Goal: Task Accomplishment & Management: Manage account settings

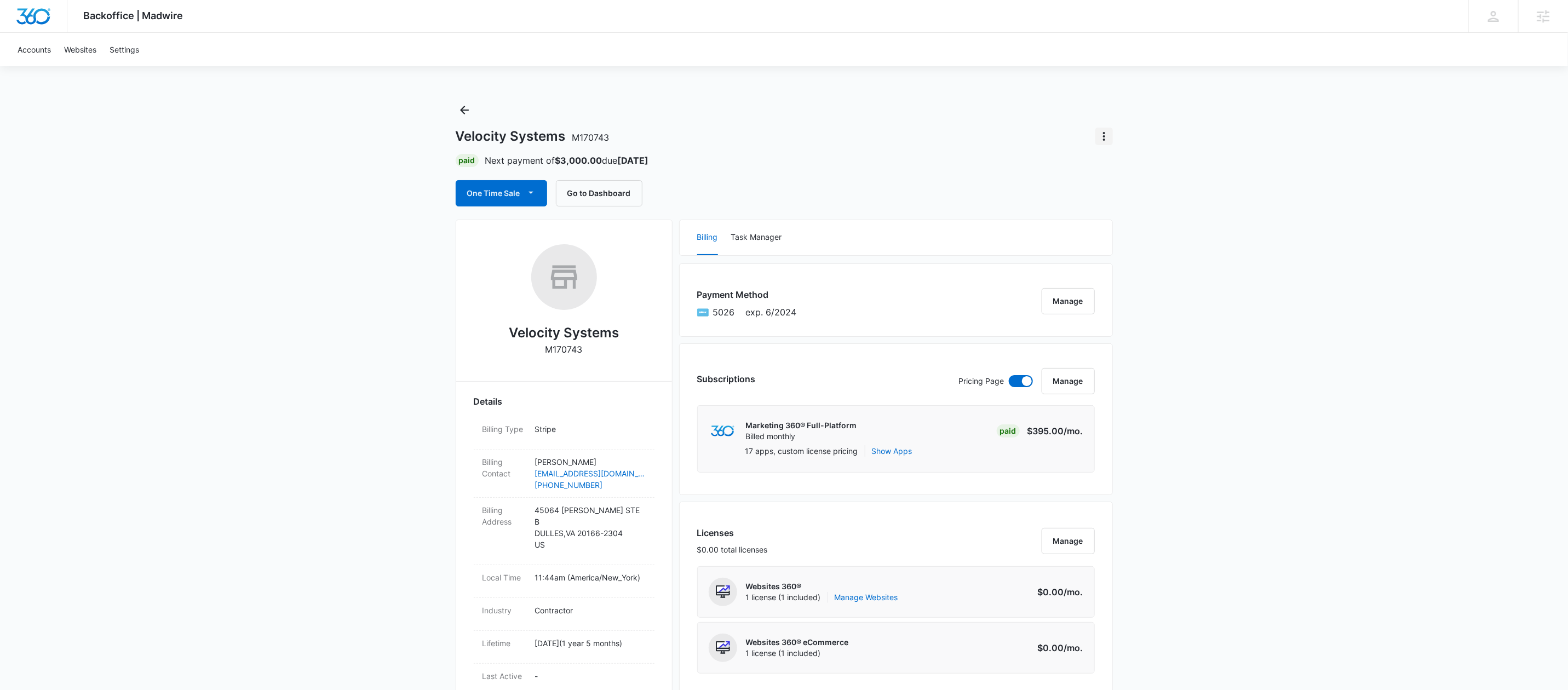
click at [1100, 133] on icon "Actions" at bounding box center [1103, 136] width 13 height 13
click at [1119, 167] on div "Close Account" at bounding box center [1134, 166] width 51 height 8
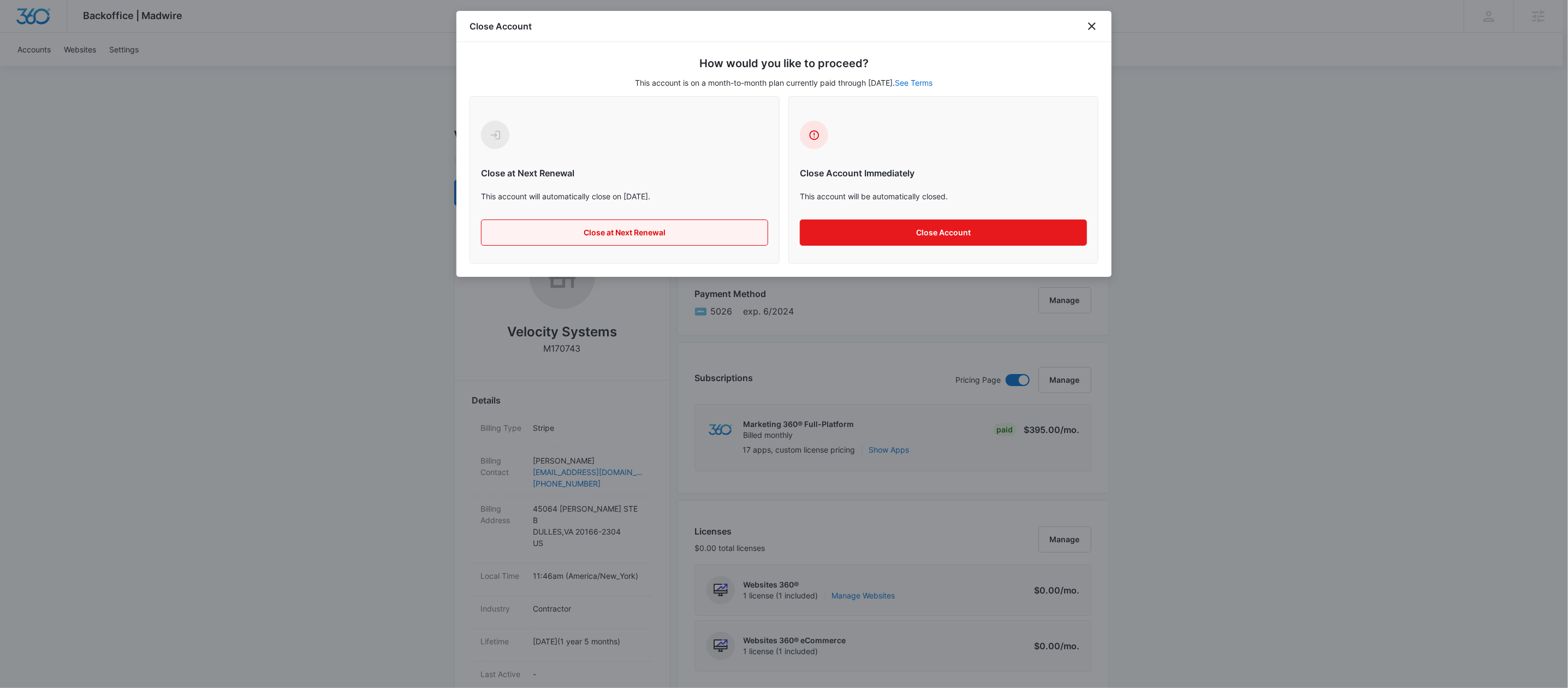
click at [623, 238] on button "Close at Next Renewal" at bounding box center [624, 233] width 287 height 26
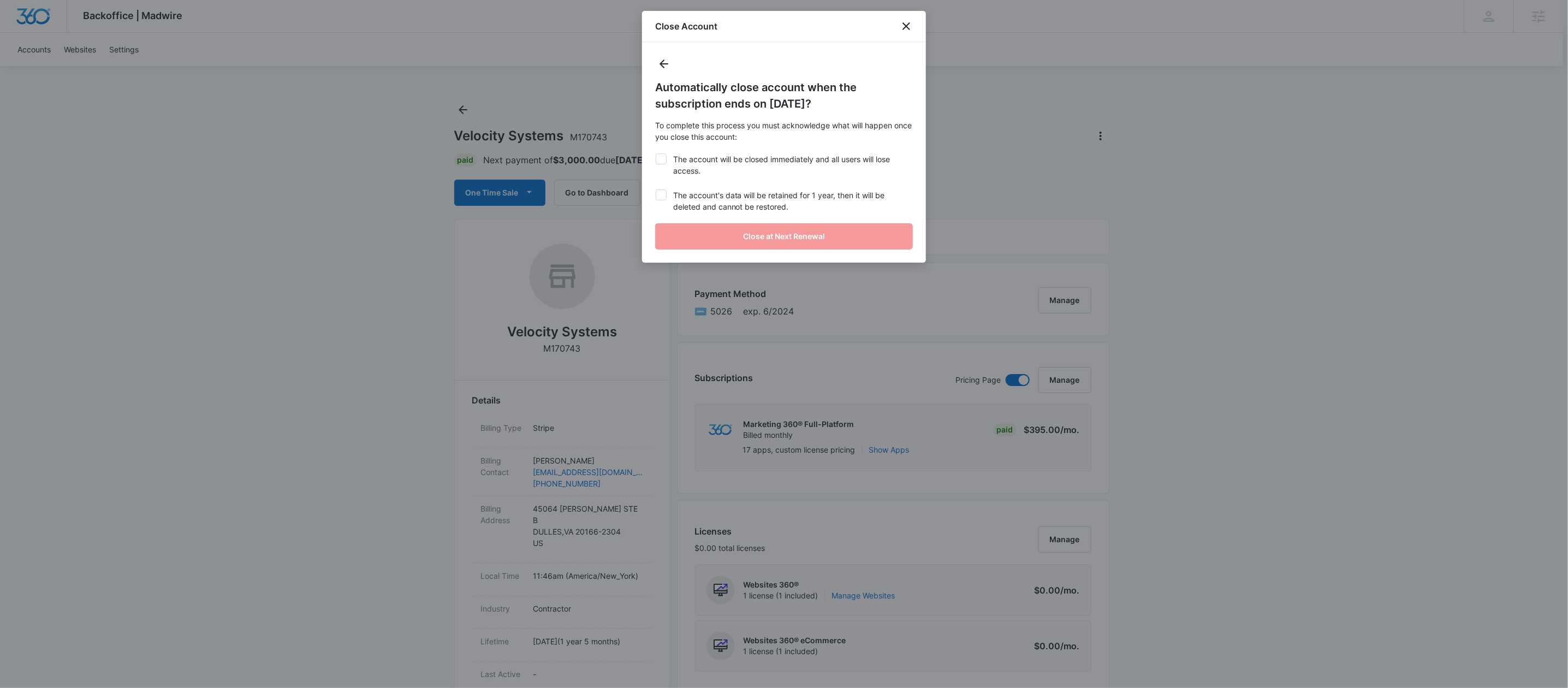
click at [664, 168] on div "Automatically close account when the subscription ends on August 25, 2025? To c…" at bounding box center [784, 152] width 284 height 221
click at [664, 162] on icon at bounding box center [661, 158] width 10 height 10
click at [656, 154] on input "The account will be closed immediately and all users will lose access." at bounding box center [656, 154] width 1 height 1
checkbox input "true"
click at [662, 190] on icon at bounding box center [661, 195] width 10 height 10
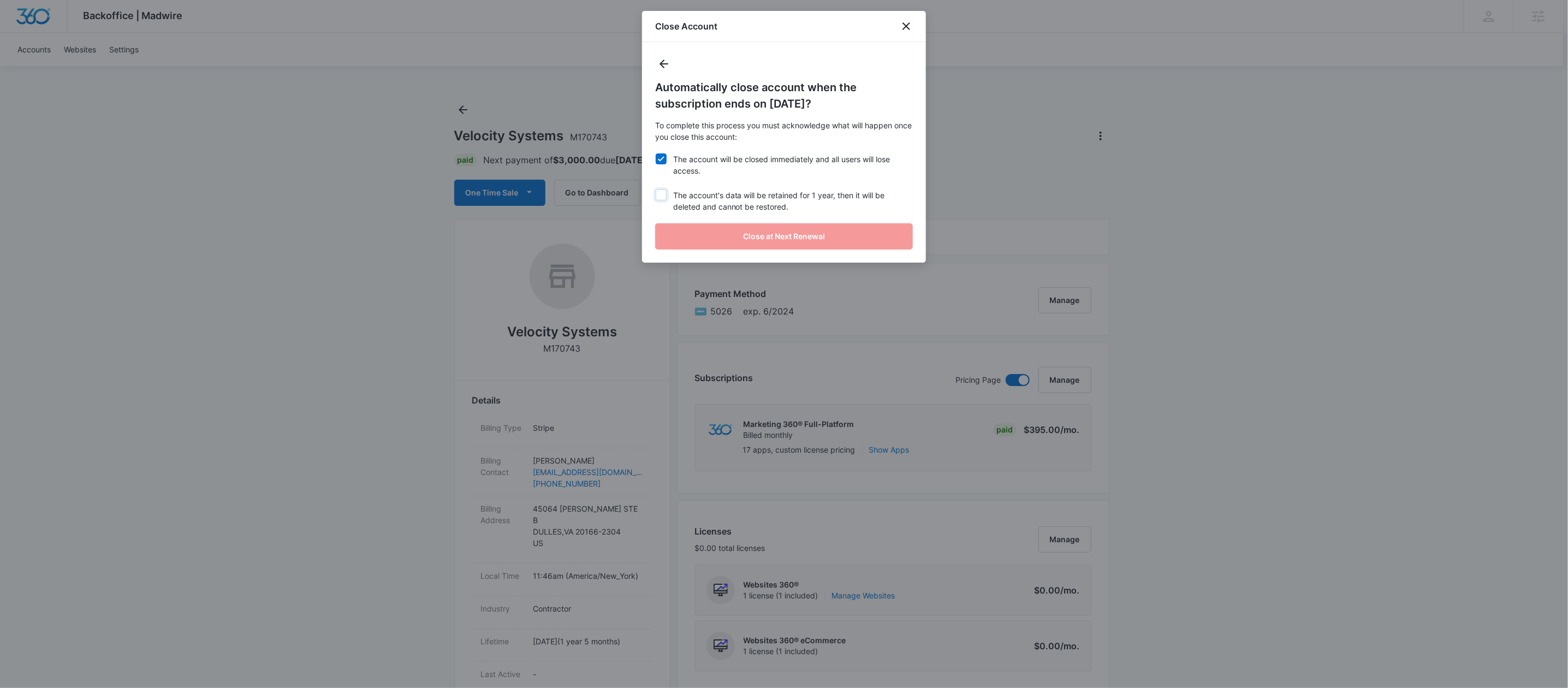
click at [656, 189] on input "The account's data will be retained for 1 year, then it will be deleted and can…" at bounding box center [656, 189] width 1 height 1
checkbox input "true"
click at [683, 223] on button "Close at Next Renewal" at bounding box center [784, 236] width 258 height 26
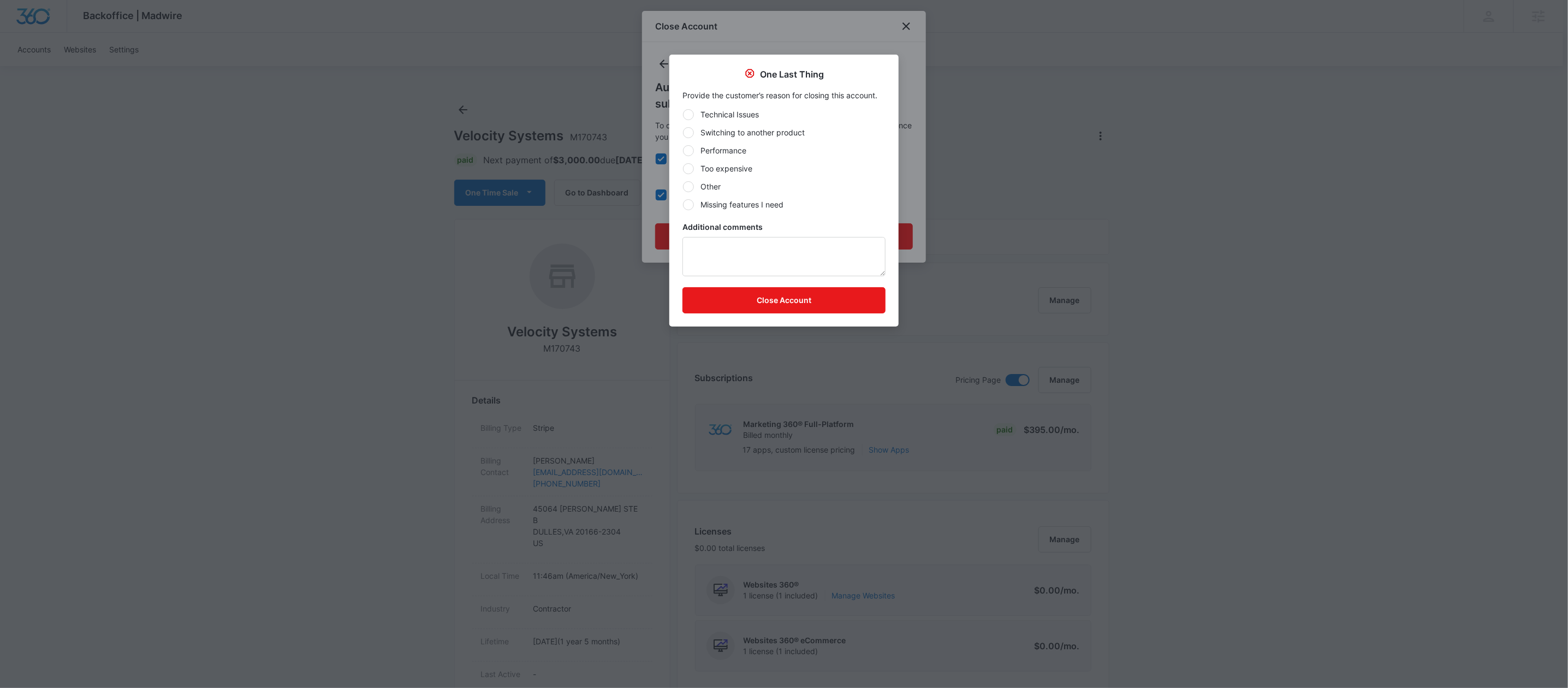
click at [698, 189] on label "Other" at bounding box center [784, 186] width 203 height 11
click at [683, 187] on input "Other" at bounding box center [682, 186] width 1 height 1
radio input "true"
click at [707, 237] on textarea "Additional comments" at bounding box center [784, 256] width 203 height 39
type textarea "Other parts of the business are down and CFO decided they cannot afford to cont…"
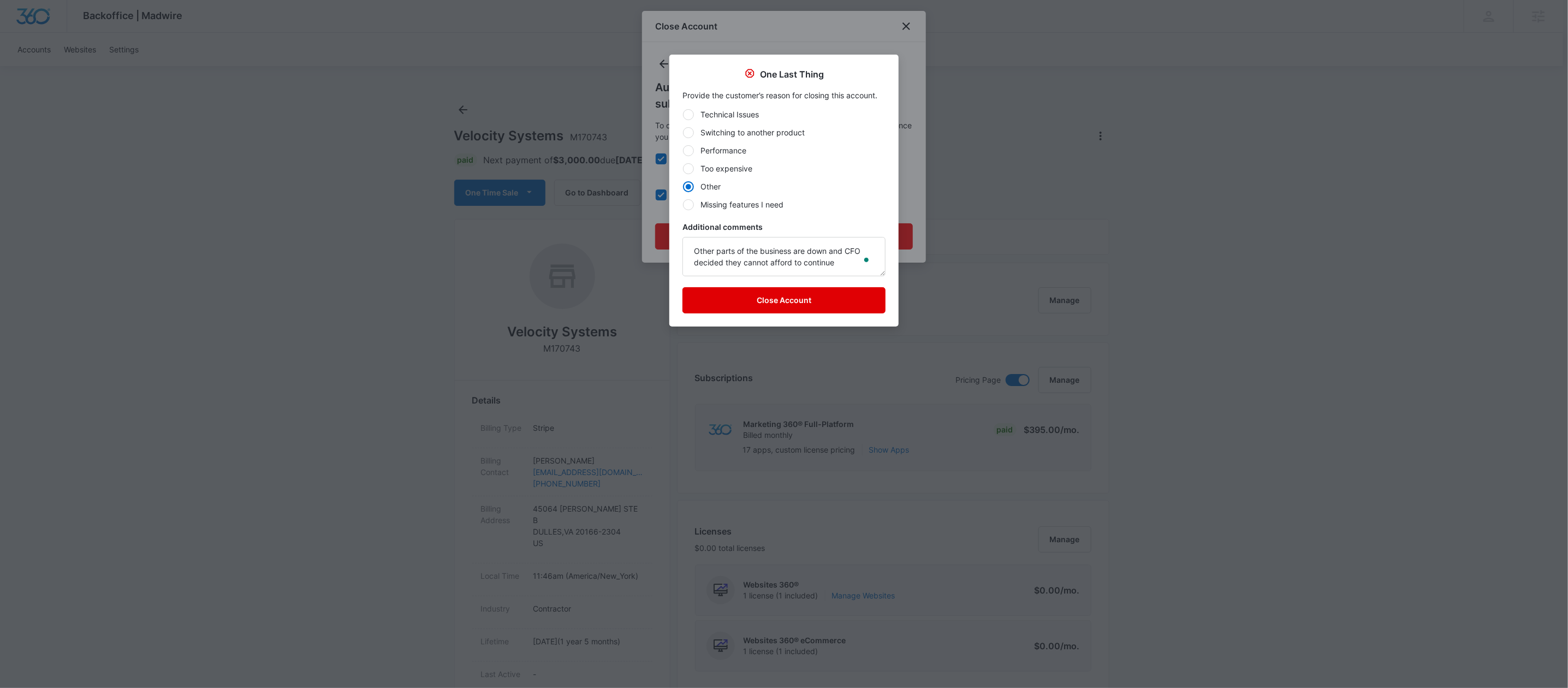
click at [754, 292] on button "Close Account" at bounding box center [784, 301] width 203 height 26
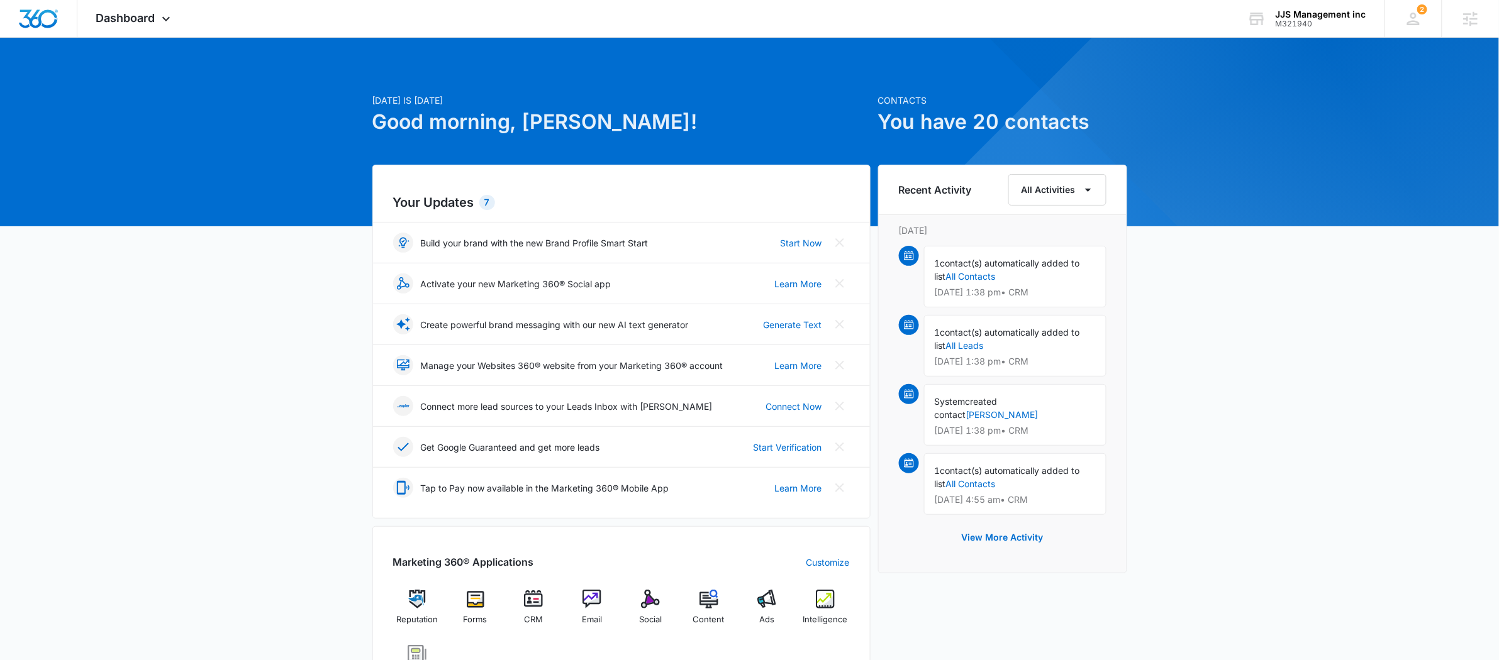
scroll to position [472, 0]
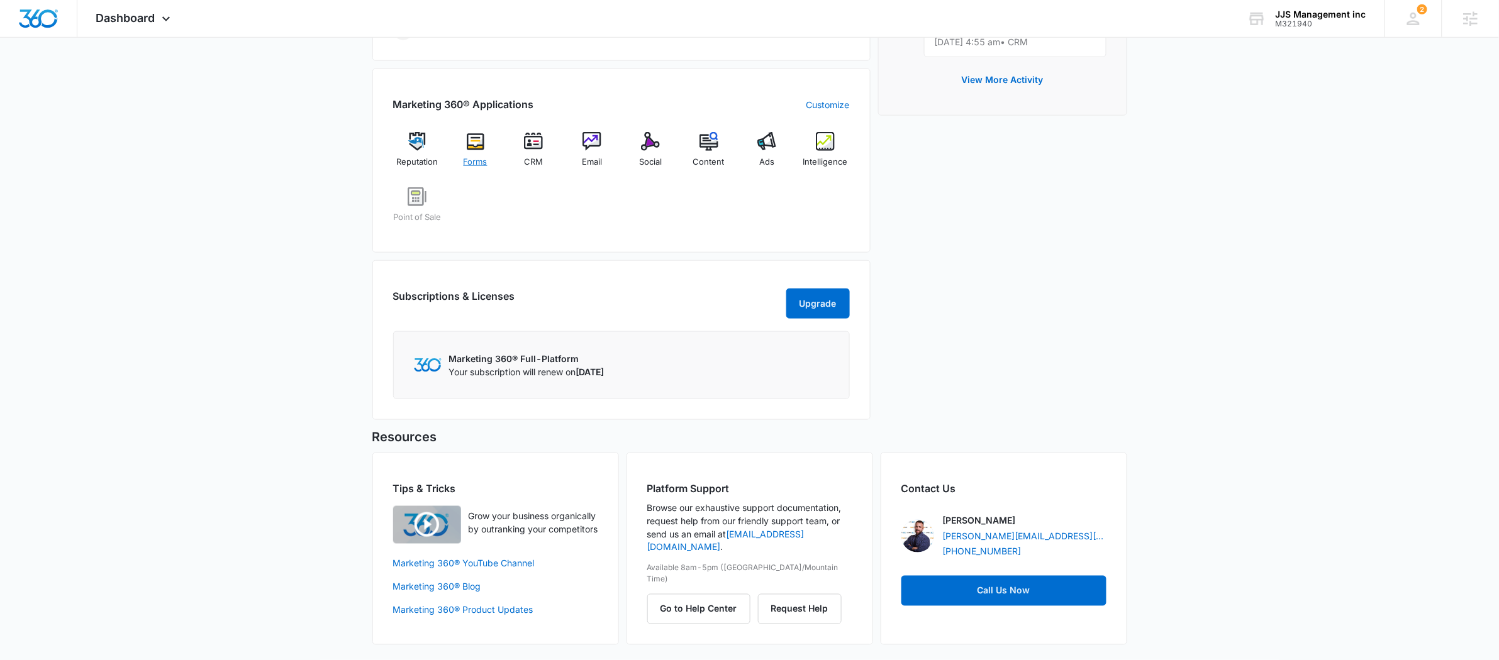
click at [475, 132] on img at bounding box center [475, 141] width 19 height 19
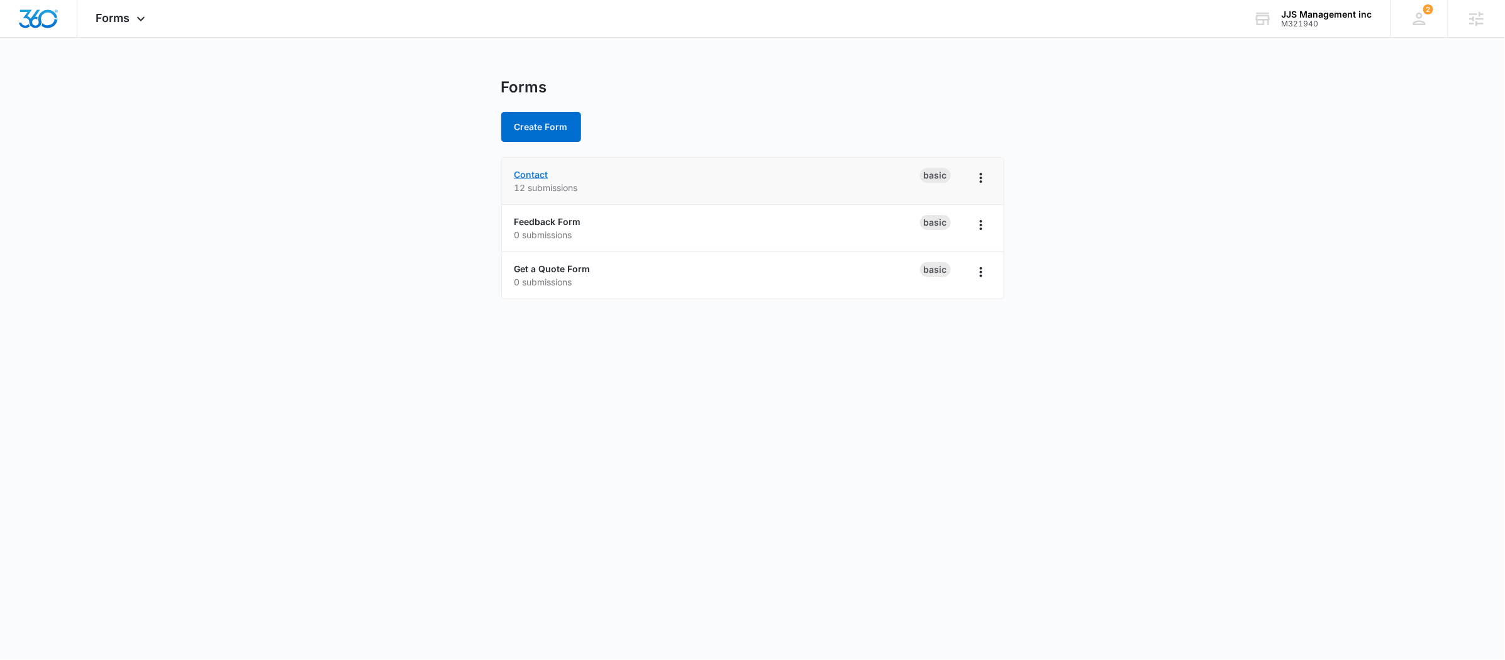
click at [540, 175] on link "Contact" at bounding box center [531, 174] width 34 height 11
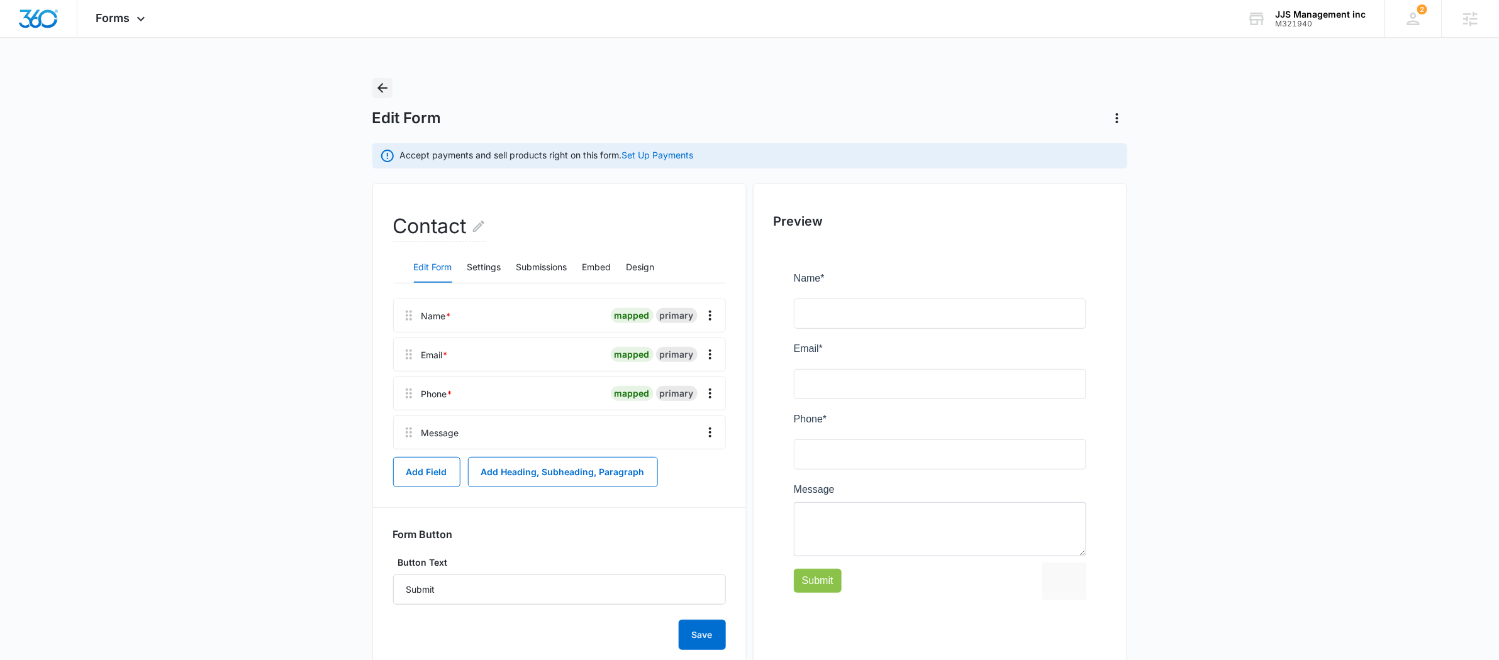
click at [386, 87] on icon "Back" at bounding box center [382, 88] width 10 height 10
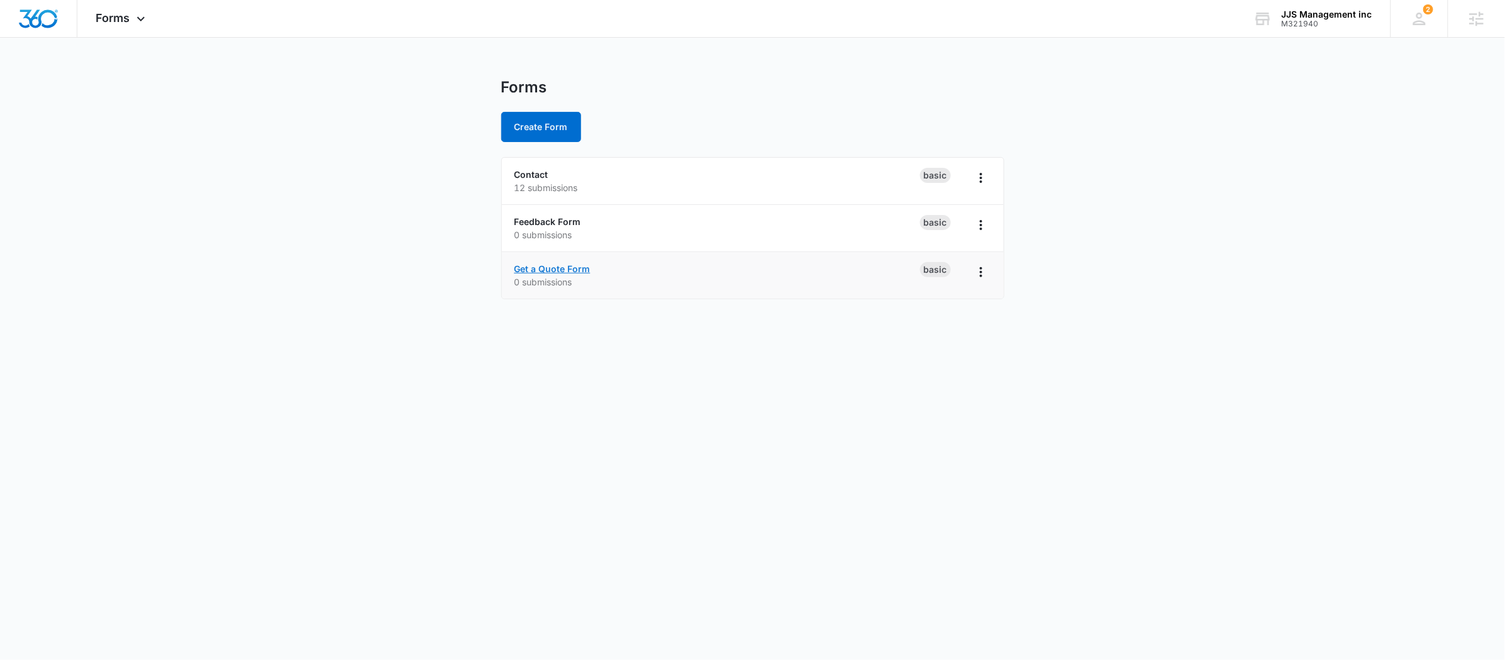
click at [547, 269] on link "Get a Quote Form" at bounding box center [552, 269] width 76 height 11
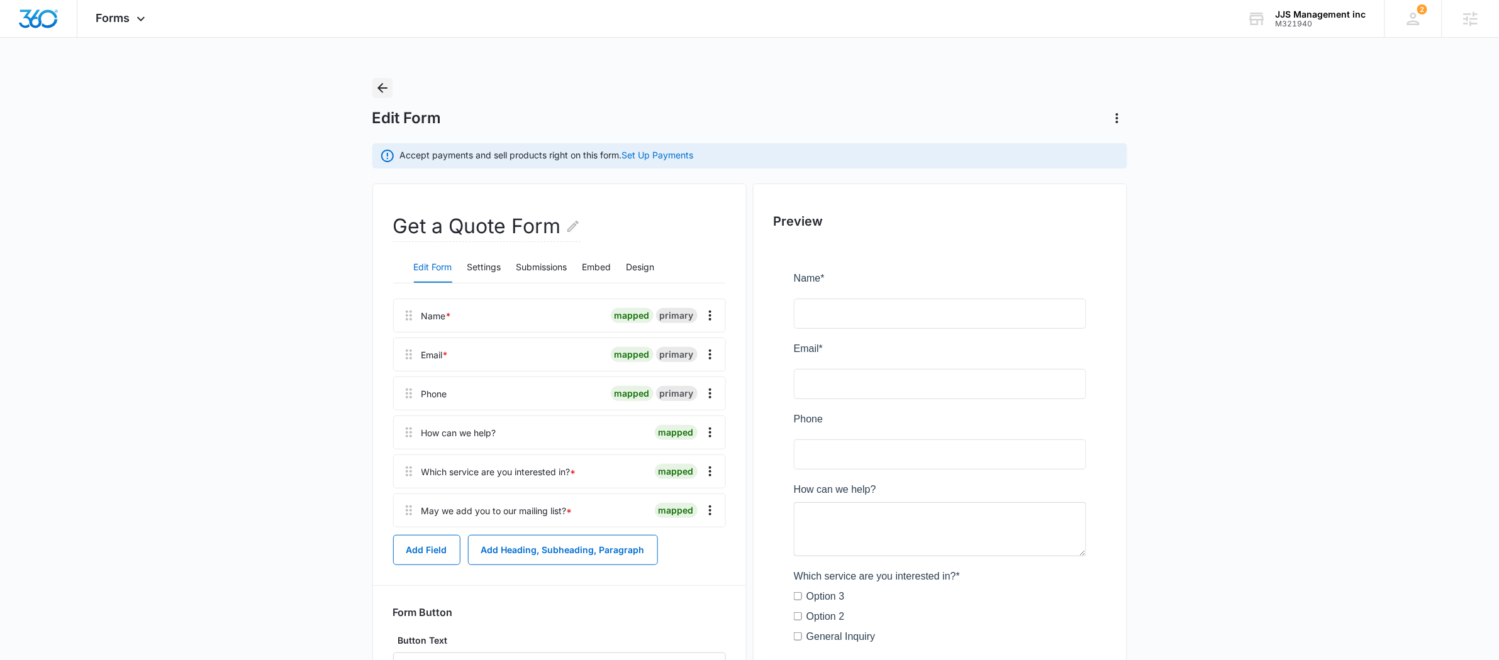
click at [388, 85] on icon "Back" at bounding box center [382, 88] width 15 height 15
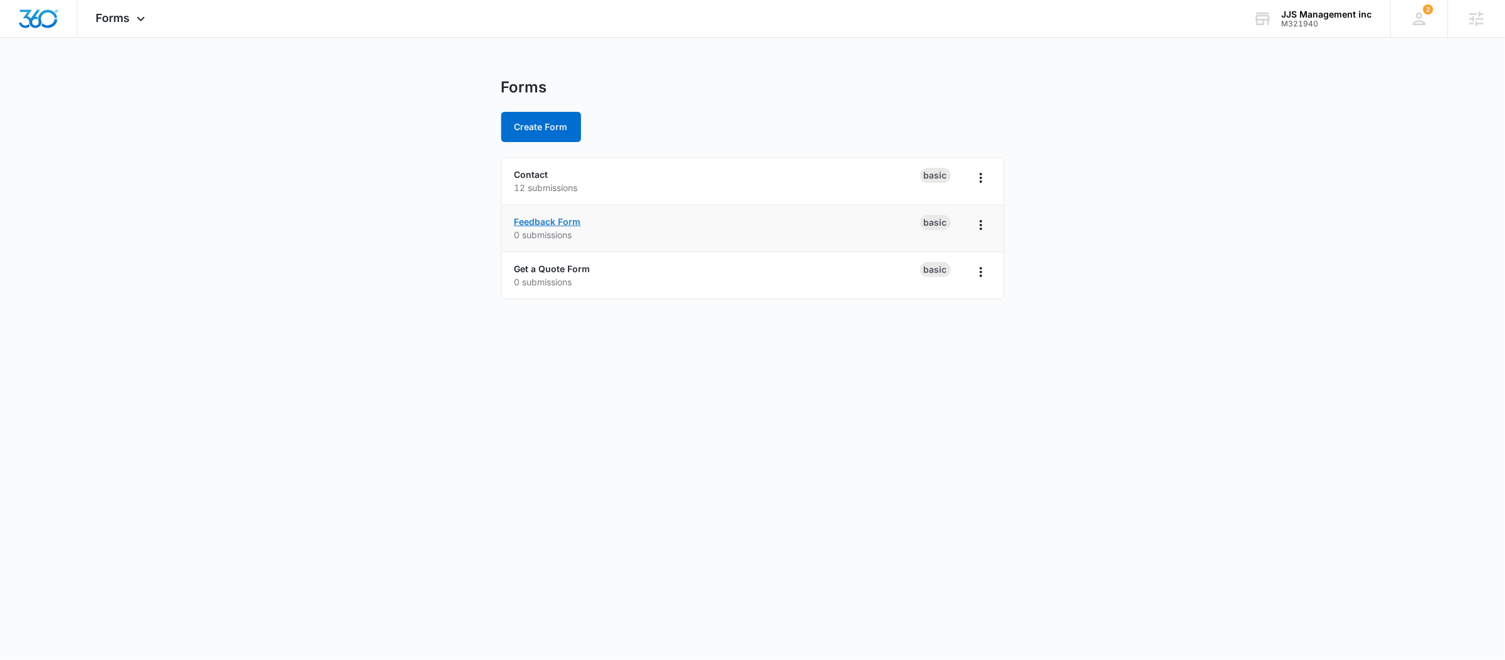
click at [529, 219] on link "Feedback Form" at bounding box center [547, 221] width 67 height 11
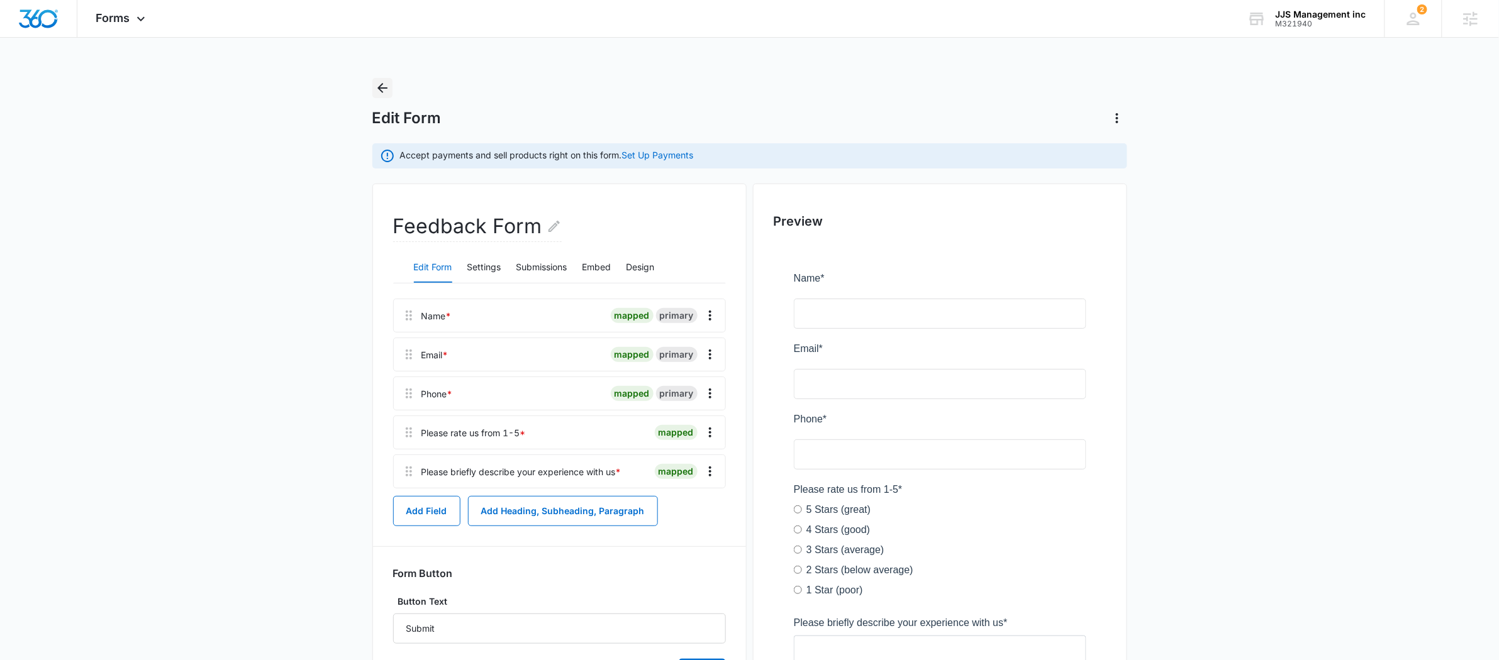
click at [382, 86] on icon "Back" at bounding box center [382, 88] width 15 height 15
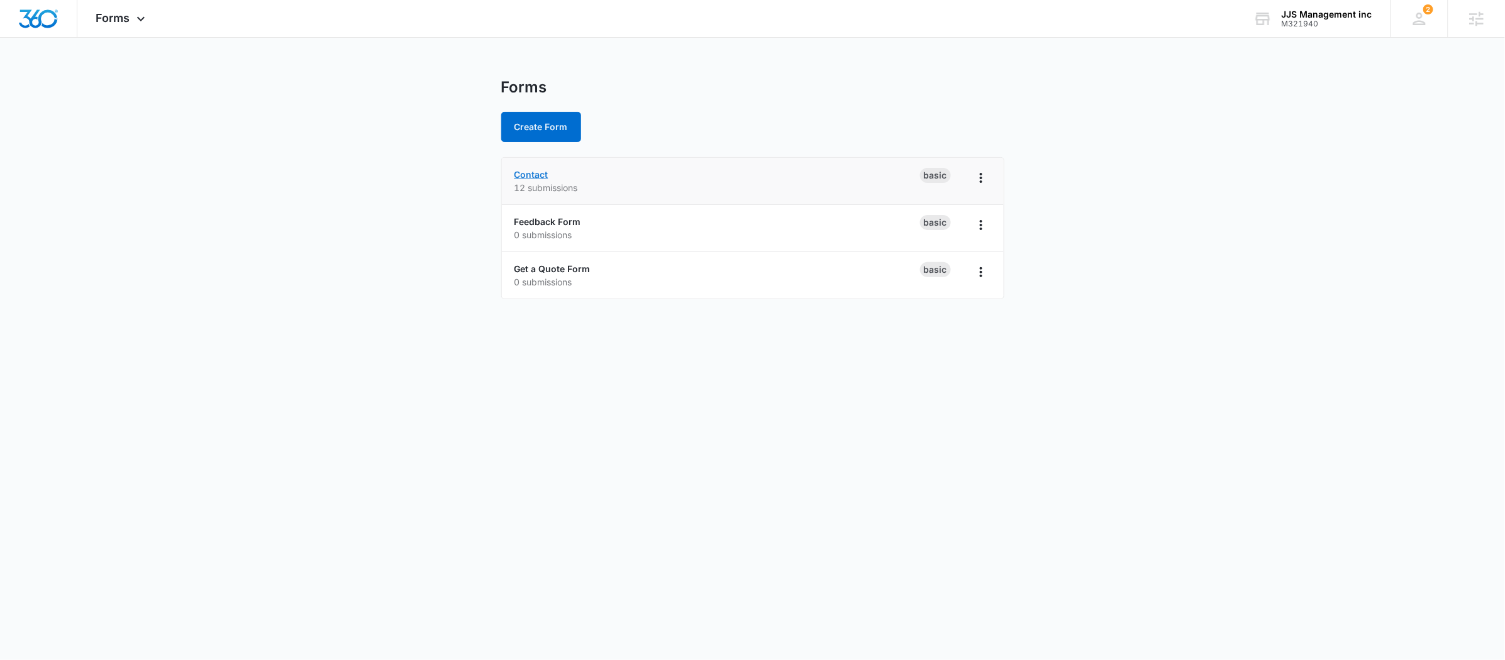
click at [524, 172] on link "Contact" at bounding box center [531, 174] width 34 height 11
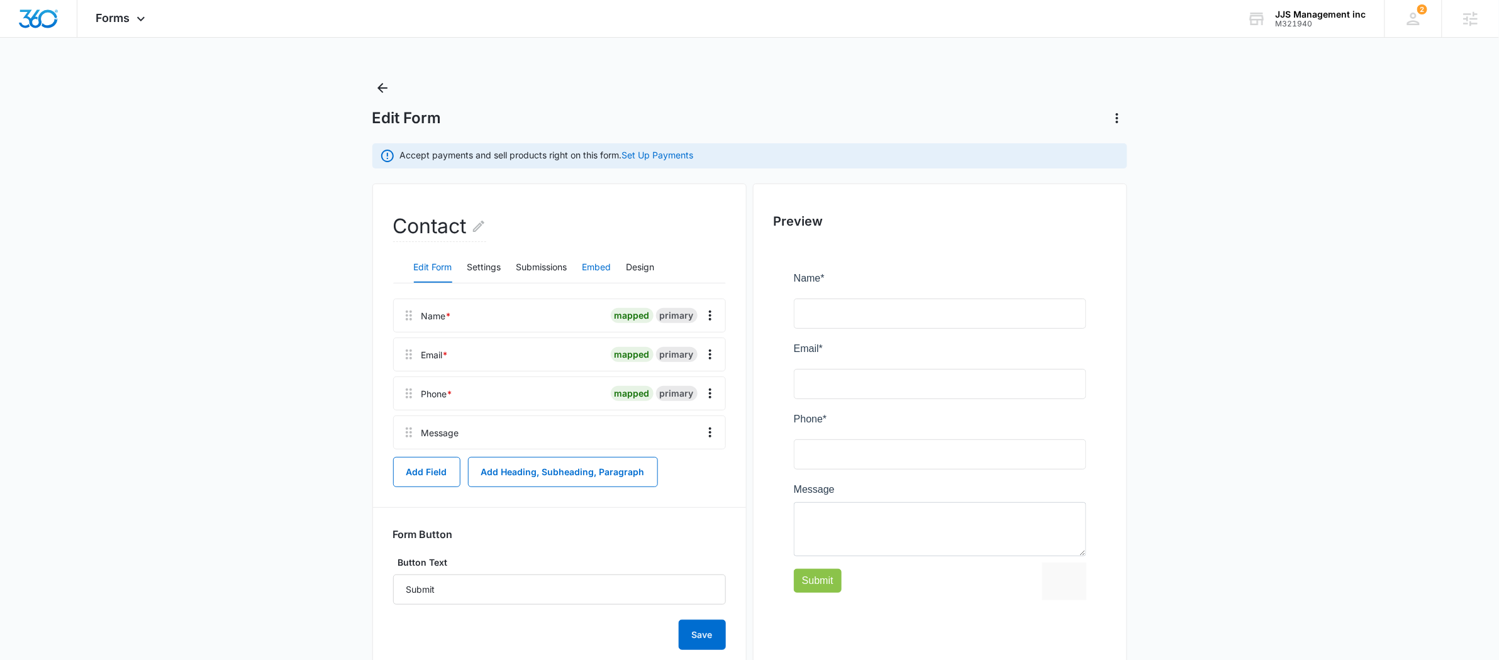
click at [609, 258] on button "Embed" at bounding box center [596, 268] width 29 height 30
